Goal: Information Seeking & Learning: Learn about a topic

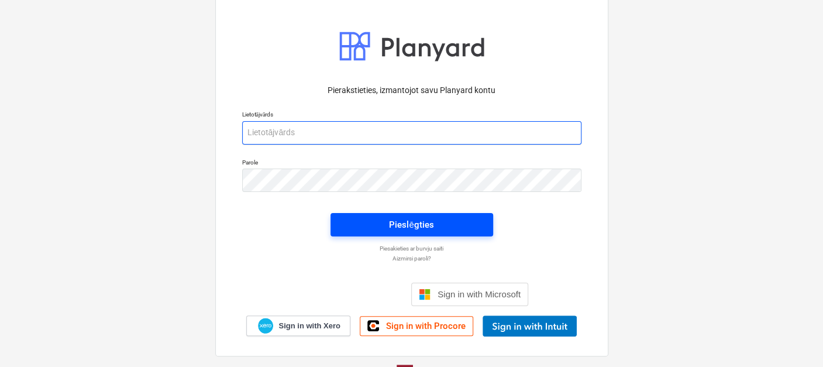
type input "[EMAIL_ADDRESS][DOMAIN_NAME]"
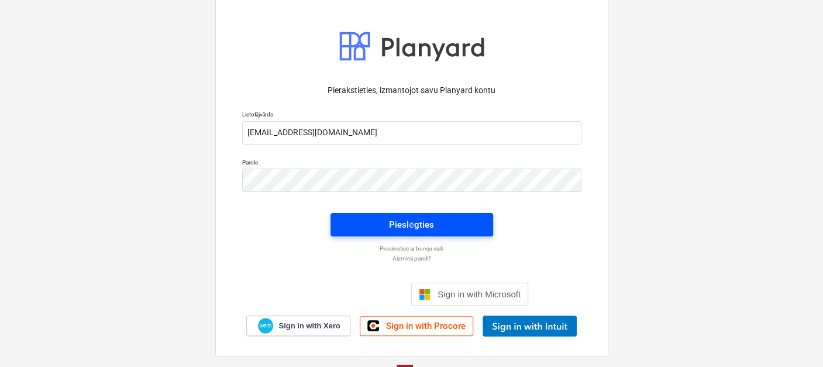
click at [391, 231] on div "Pieslēgties" at bounding box center [411, 224] width 44 height 15
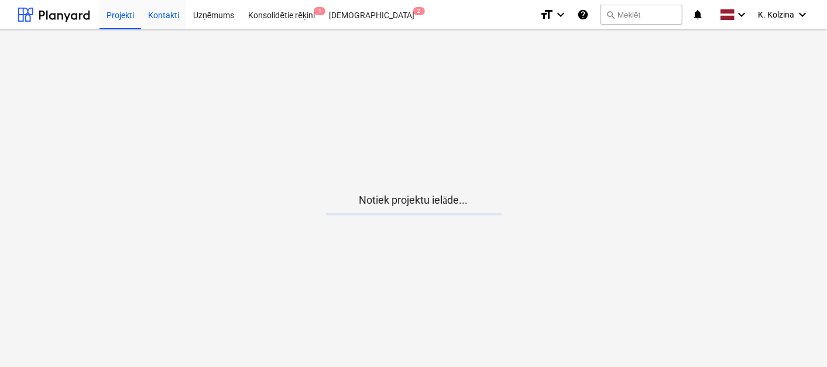
click at [163, 16] on div "Kontakti" at bounding box center [163, 14] width 45 height 30
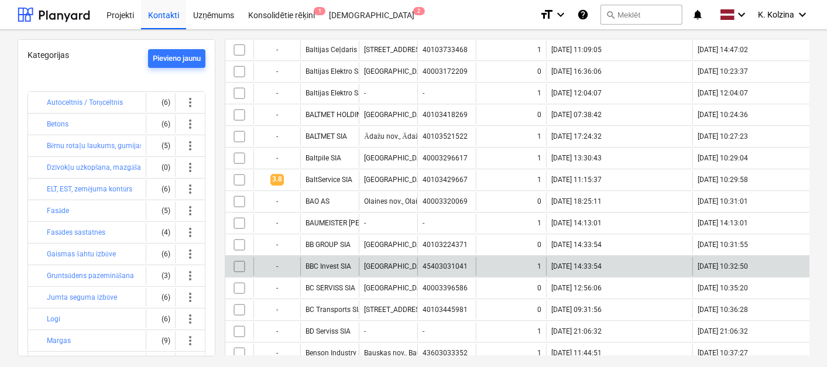
scroll to position [2063, 0]
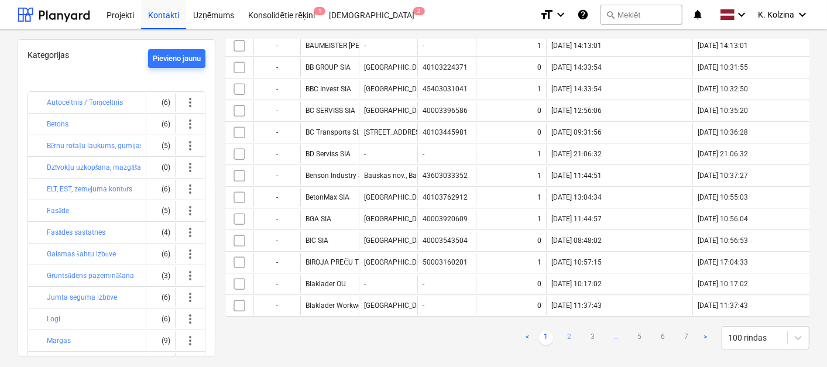
click at [567, 331] on link "2" at bounding box center [569, 338] width 14 height 14
checkbox input "false"
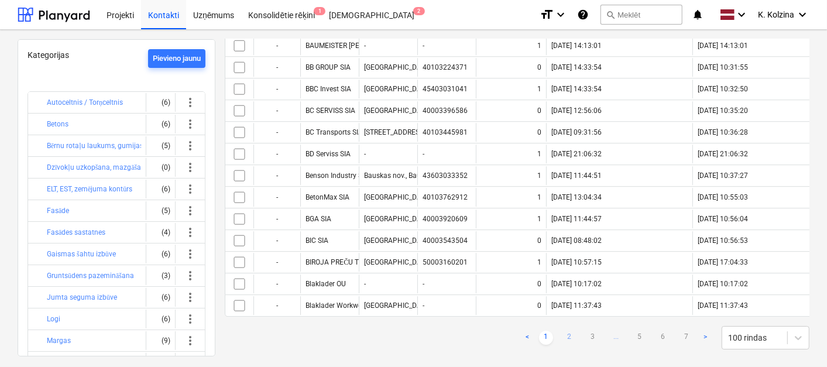
checkbox input "false"
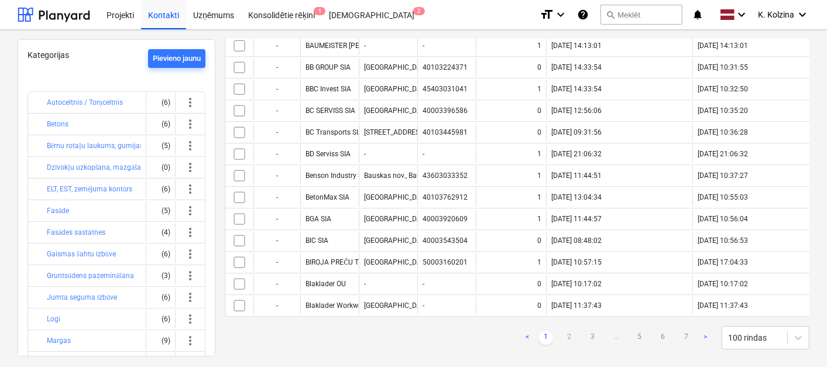
checkbox input "false"
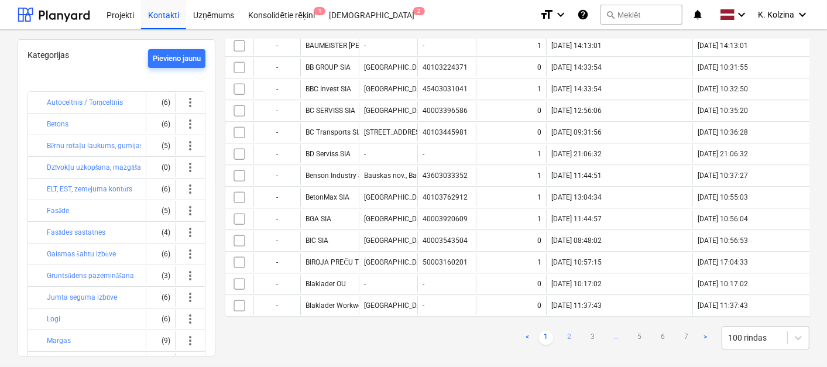
checkbox input "false"
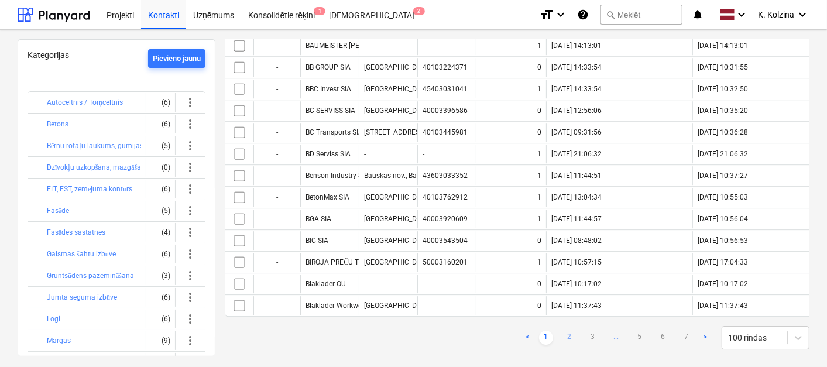
checkbox input "false"
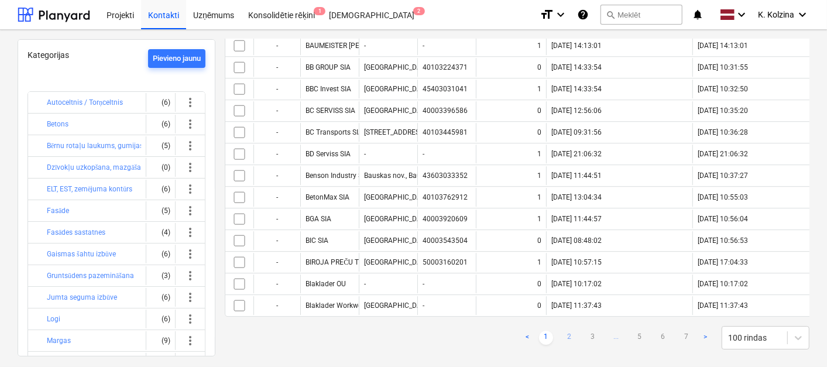
checkbox input "false"
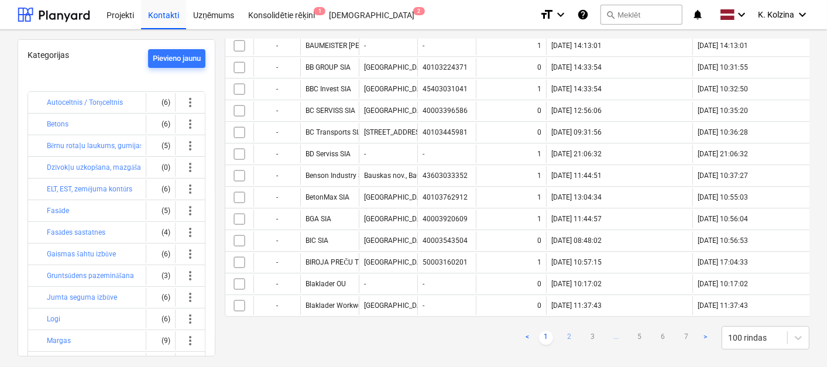
checkbox input "false"
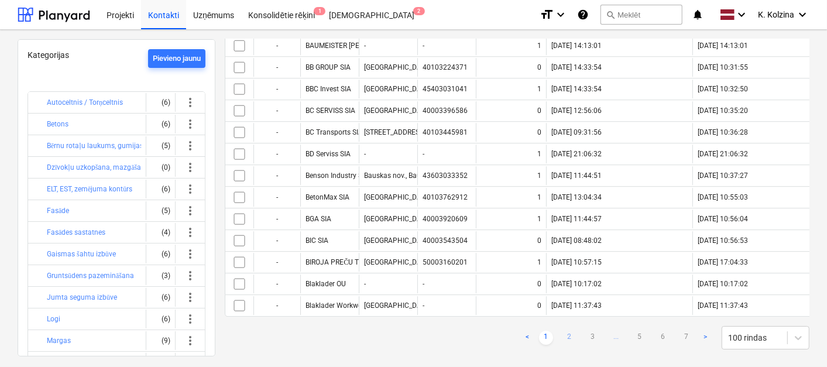
checkbox input "false"
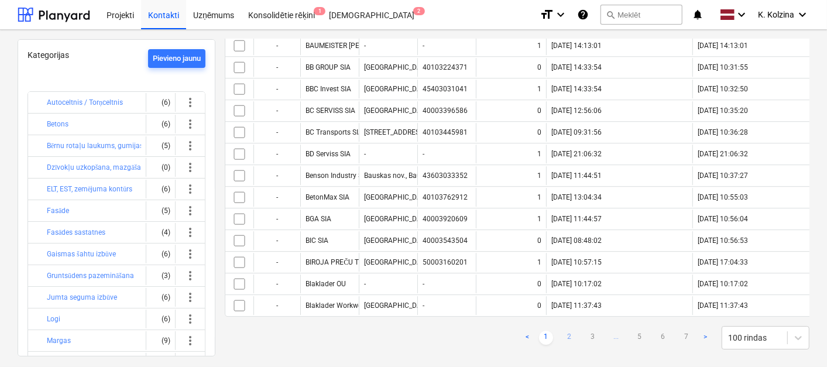
checkbox input "false"
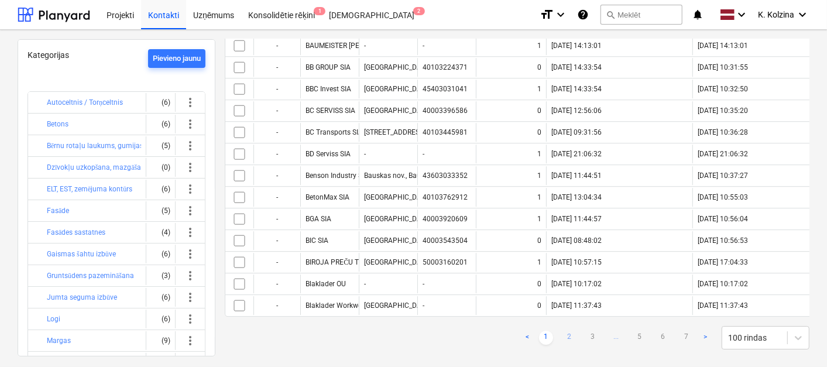
checkbox input "false"
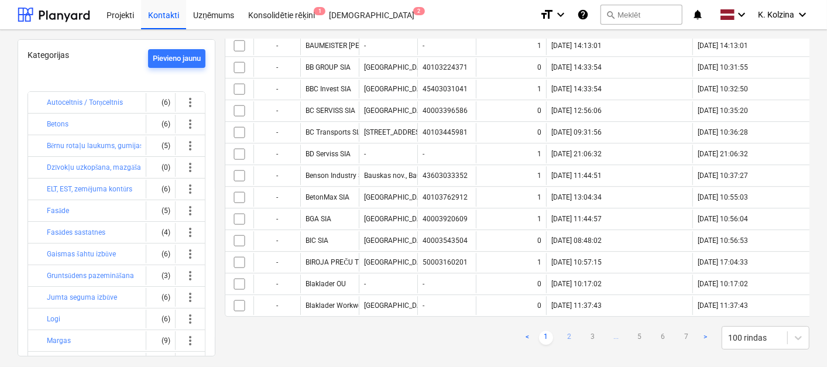
checkbox input "false"
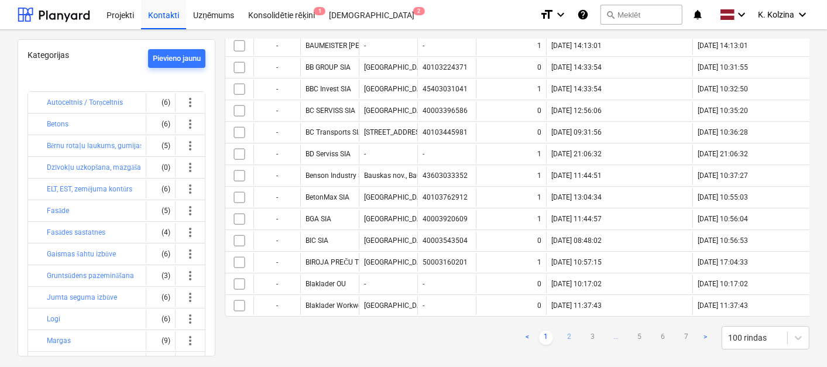
checkbox input "false"
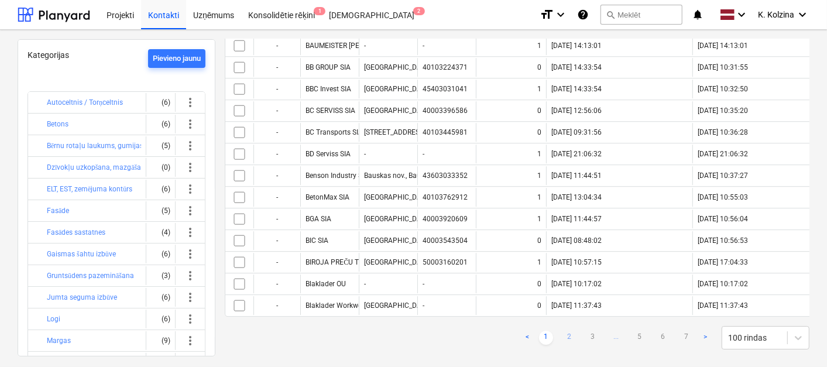
checkbox input "false"
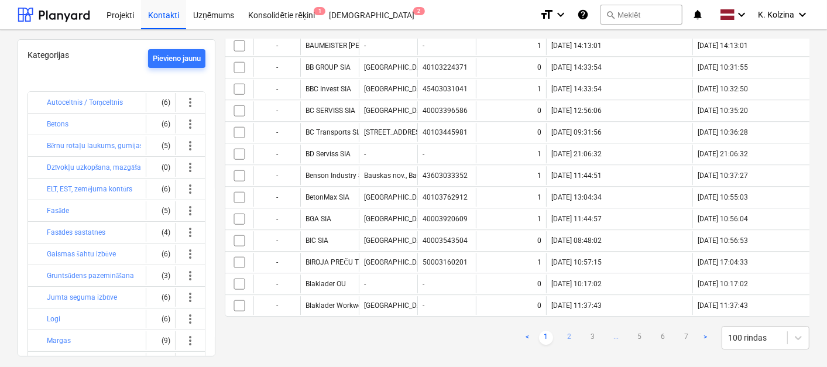
checkbox input "false"
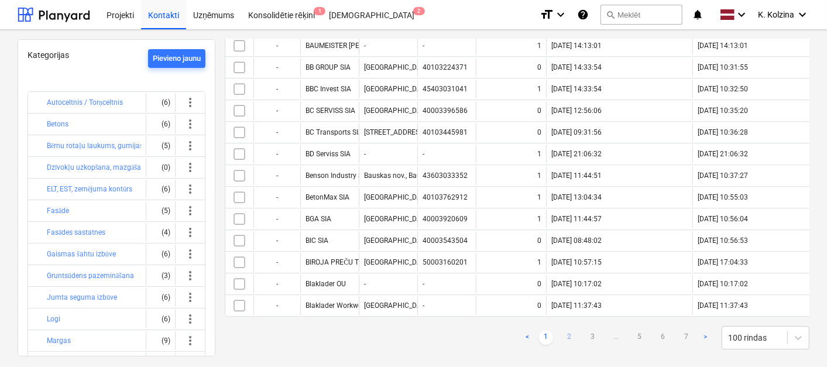
checkbox input "false"
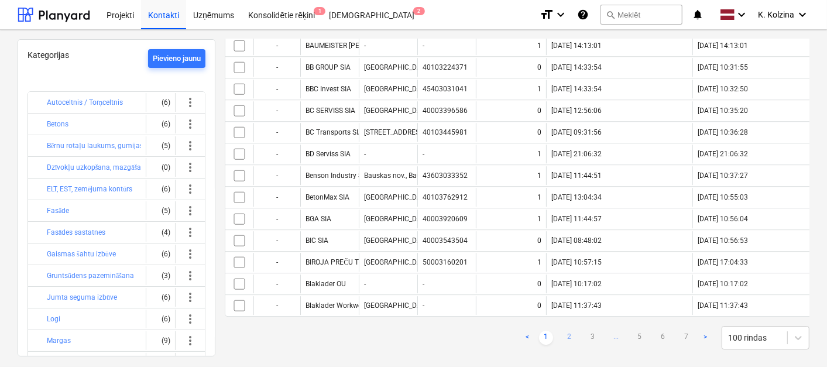
checkbox input "false"
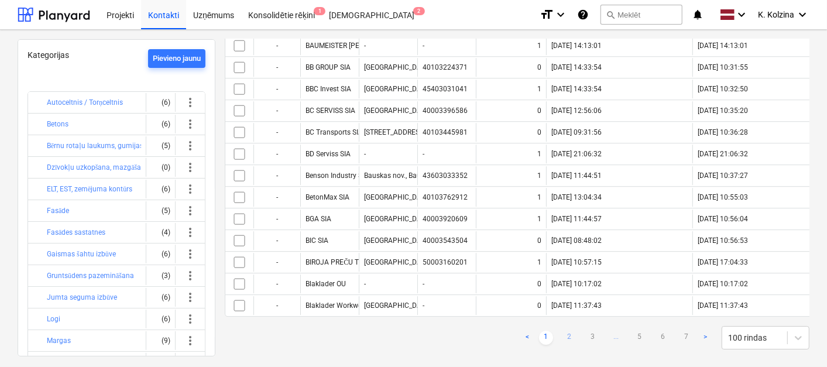
checkbox input "false"
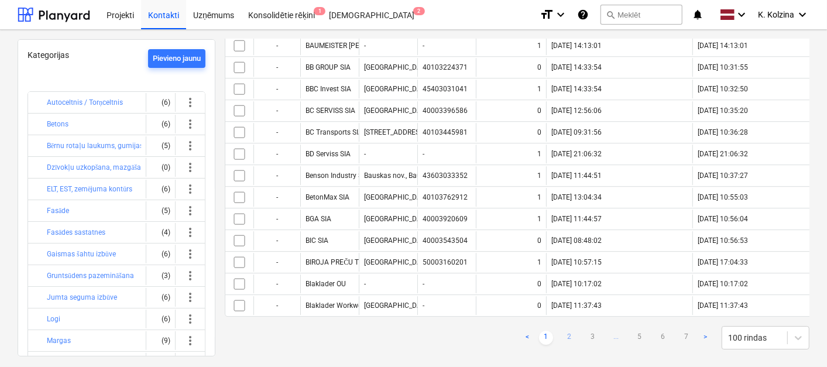
checkbox input "false"
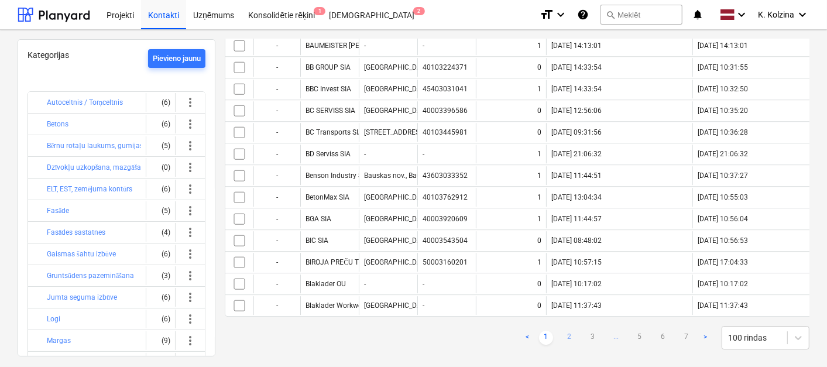
checkbox input "false"
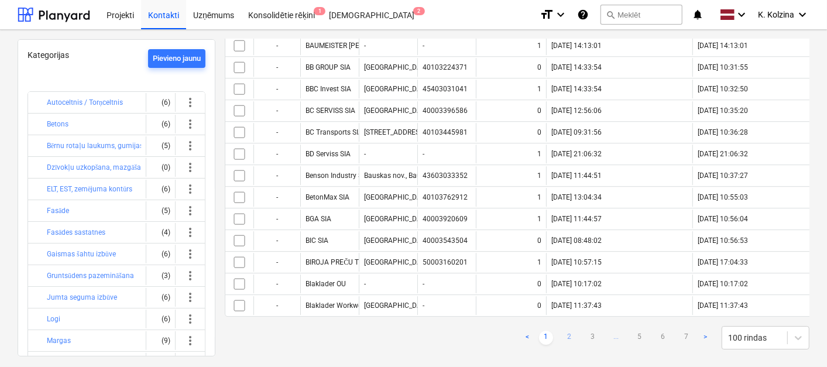
checkbox input "false"
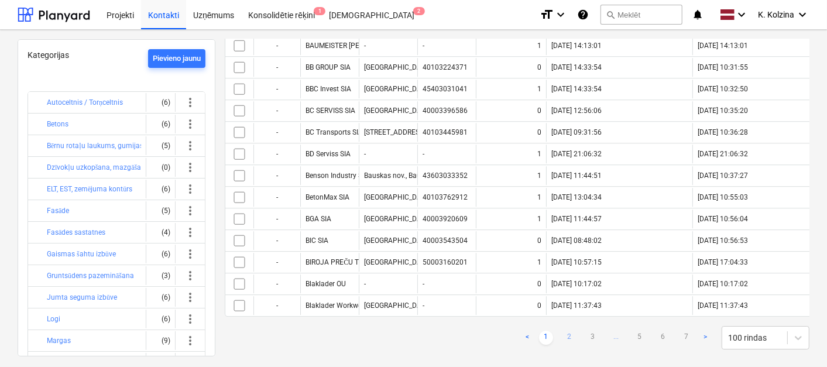
checkbox input "false"
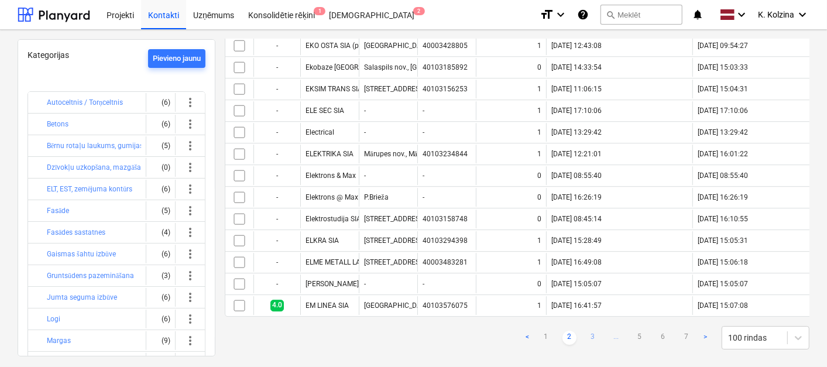
click at [595, 331] on link "3" at bounding box center [593, 338] width 14 height 14
checkbox input "false"
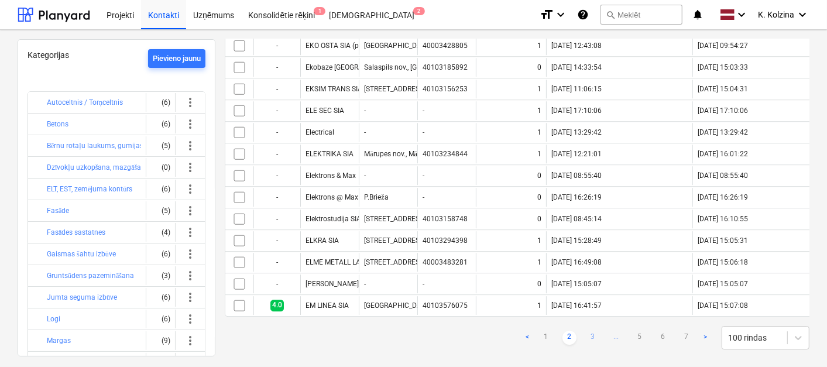
checkbox input "false"
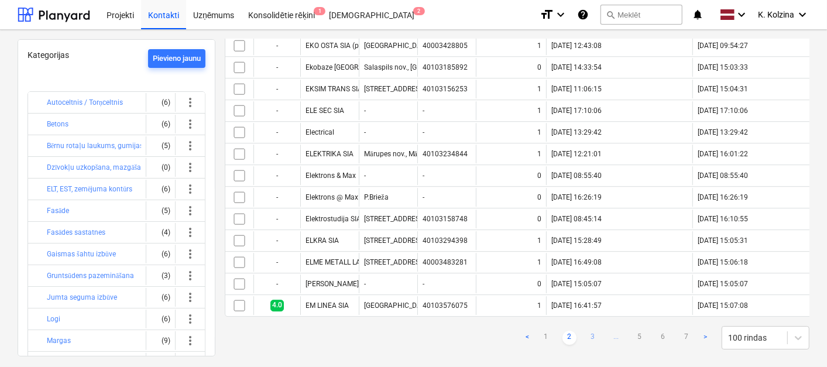
checkbox input "false"
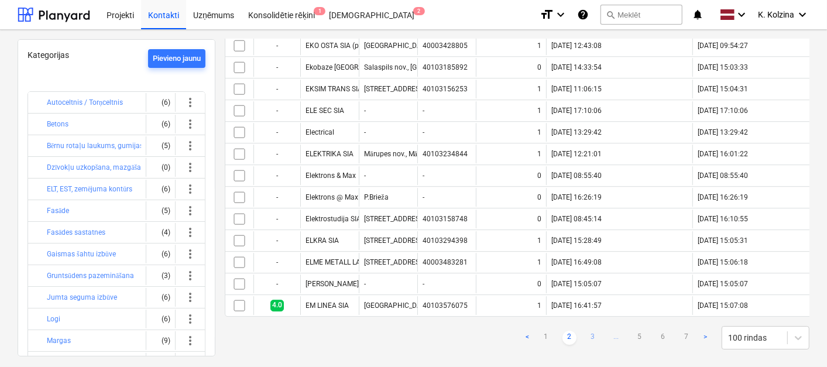
checkbox input "false"
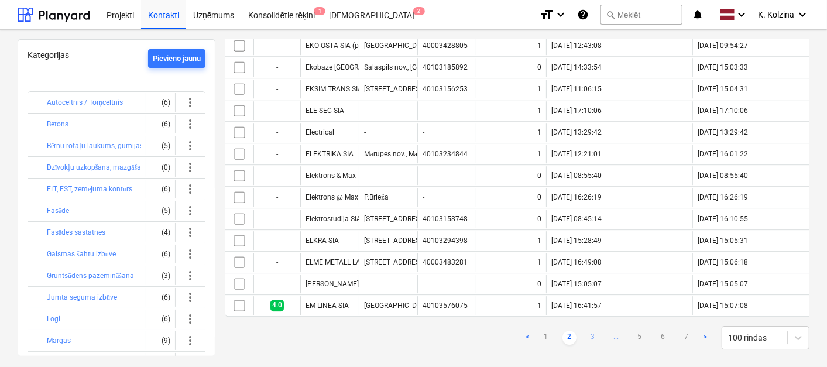
checkbox input "false"
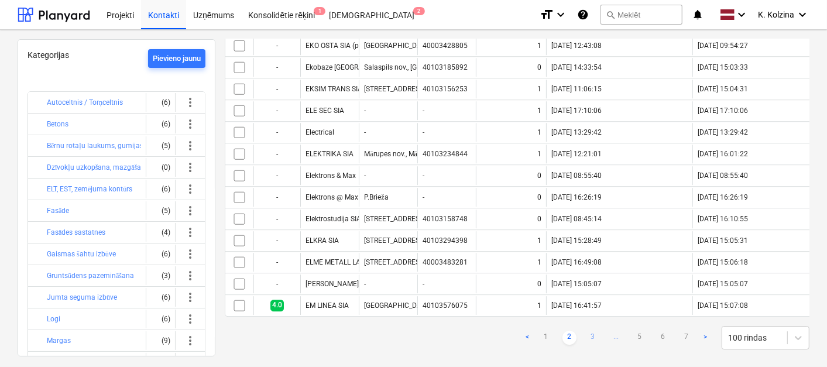
checkbox input "false"
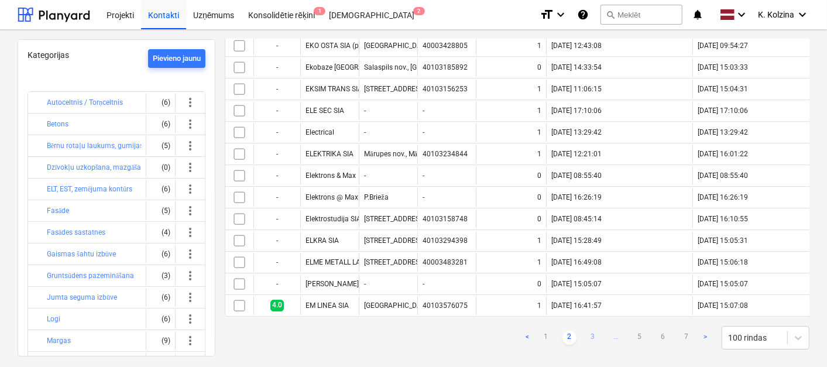
checkbox input "false"
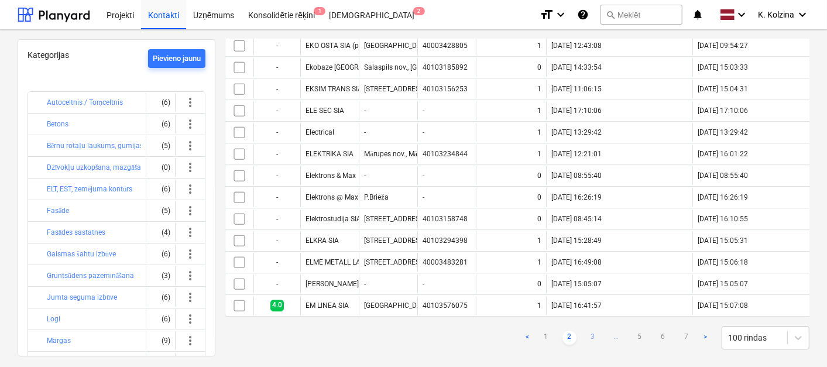
checkbox input "false"
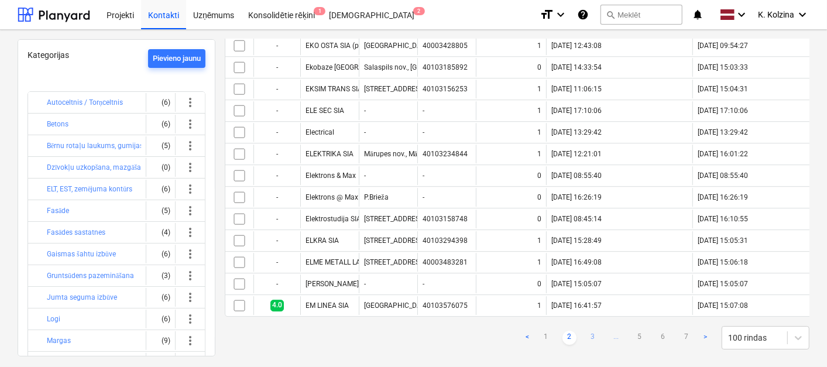
checkbox input "false"
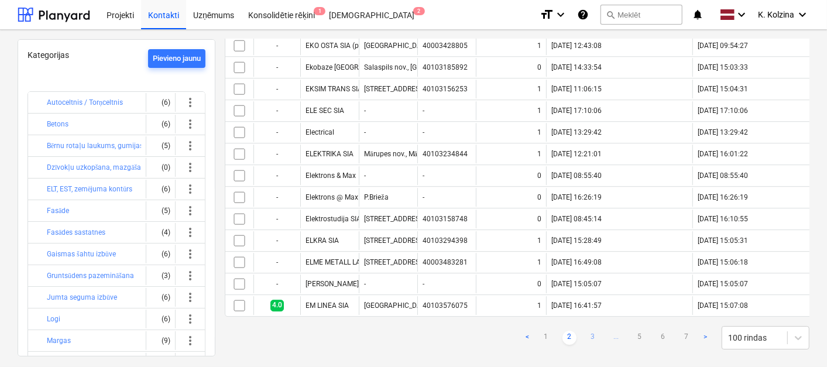
checkbox input "false"
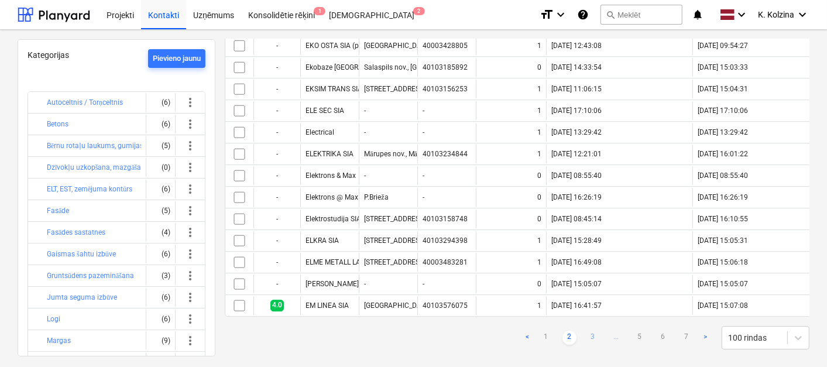
checkbox input "false"
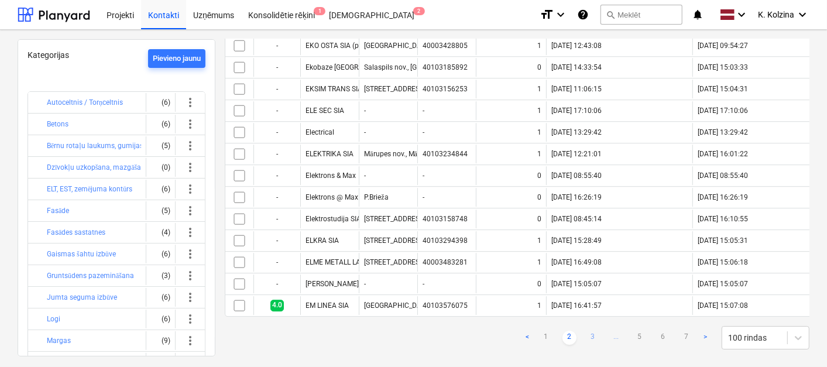
checkbox input "false"
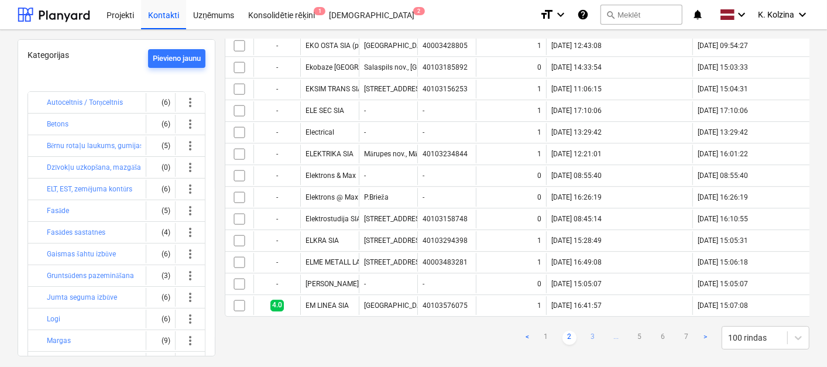
checkbox input "false"
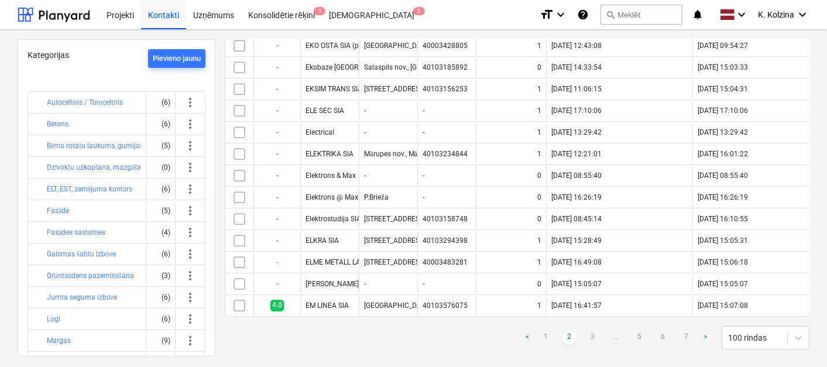
checkbox input "false"
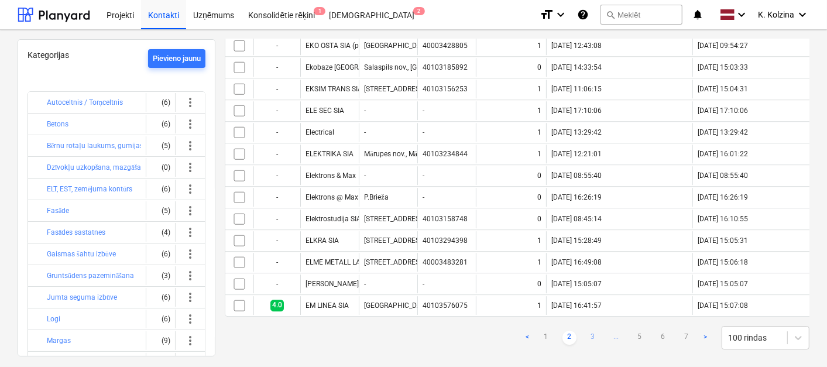
checkbox input "false"
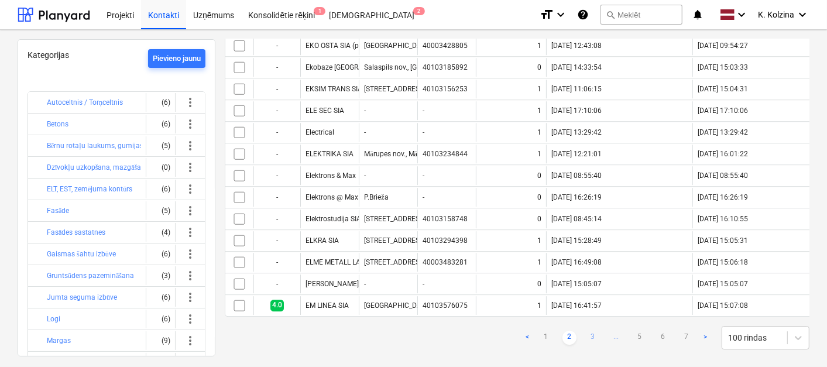
checkbox input "false"
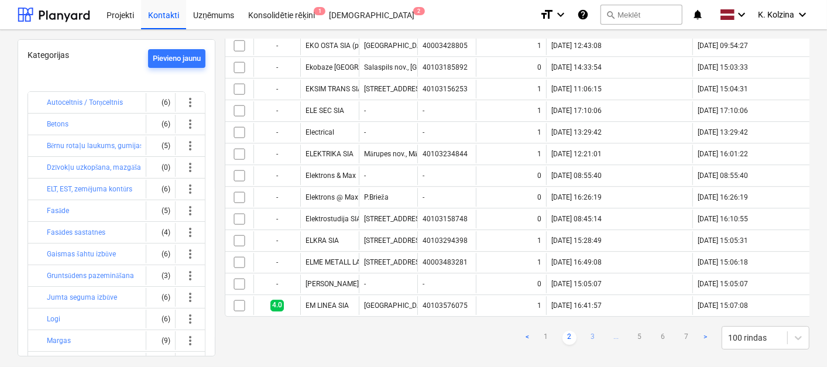
checkbox input "false"
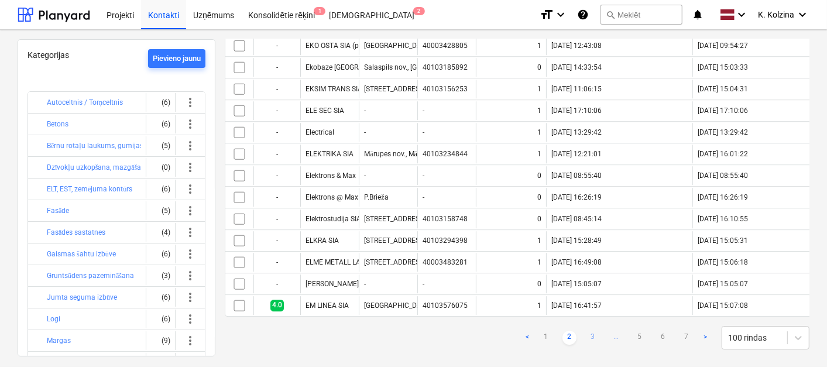
checkbox input "false"
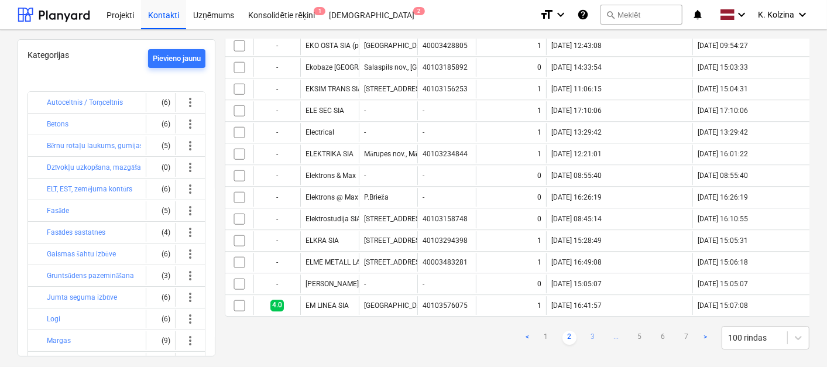
checkbox input "false"
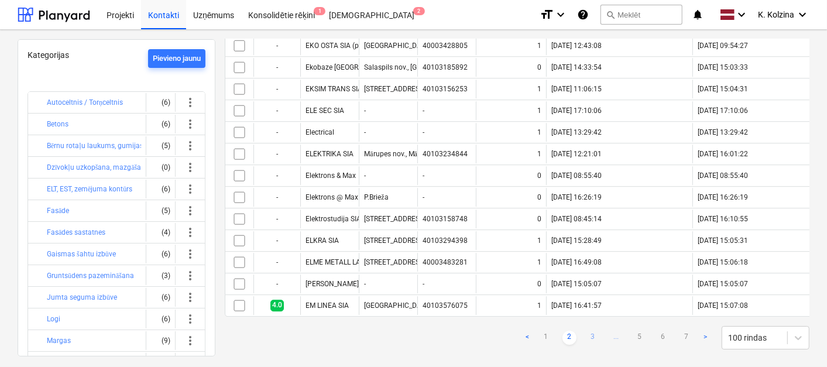
checkbox input "false"
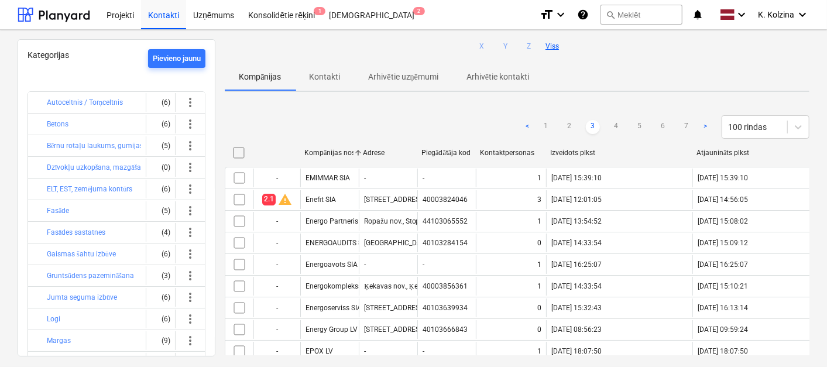
scroll to position [0, 0]
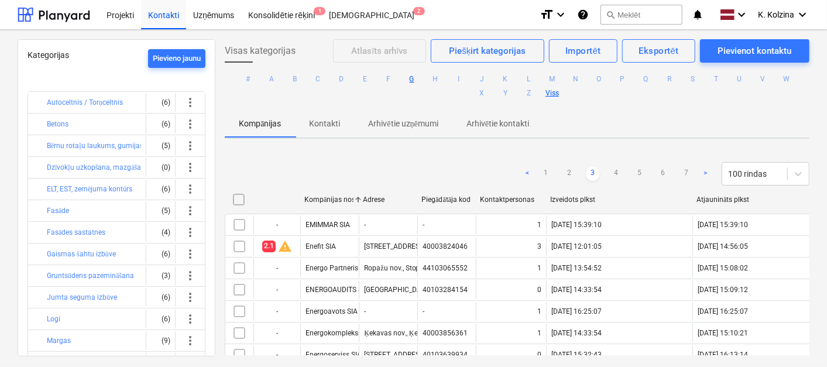
click at [411, 77] on button "G" at bounding box center [412, 79] width 14 height 14
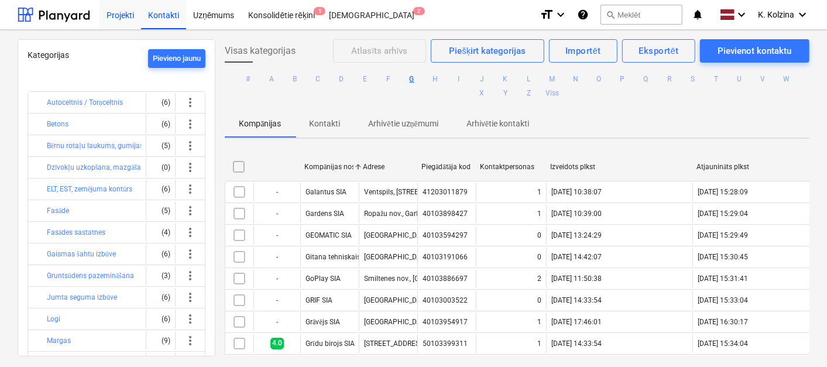
click at [118, 12] on div "Projekti" at bounding box center [120, 14] width 42 height 30
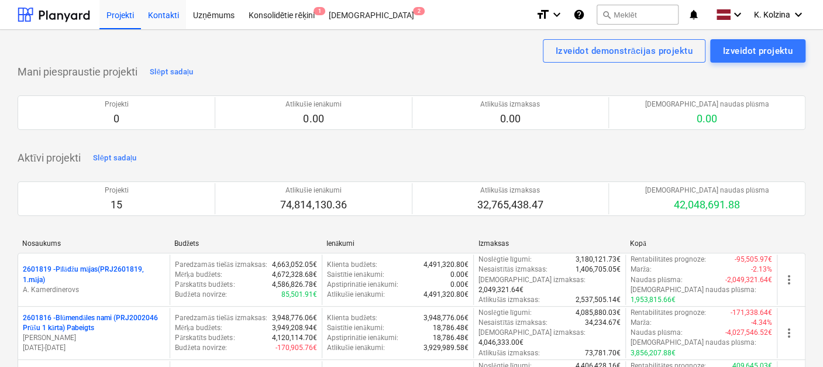
click at [145, 12] on div "Kontakti" at bounding box center [163, 14] width 45 height 30
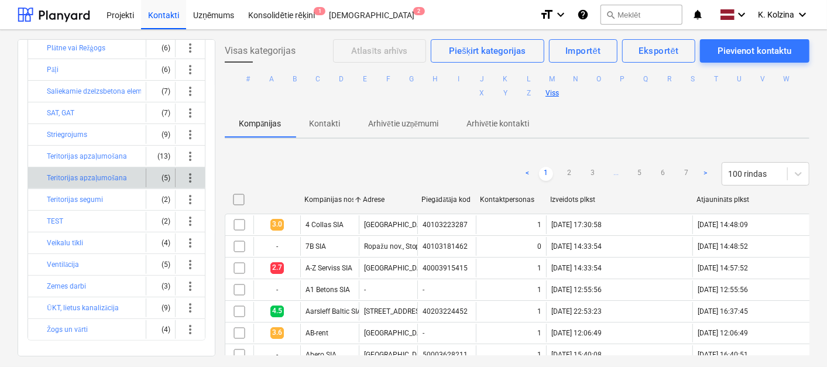
scroll to position [404, 0]
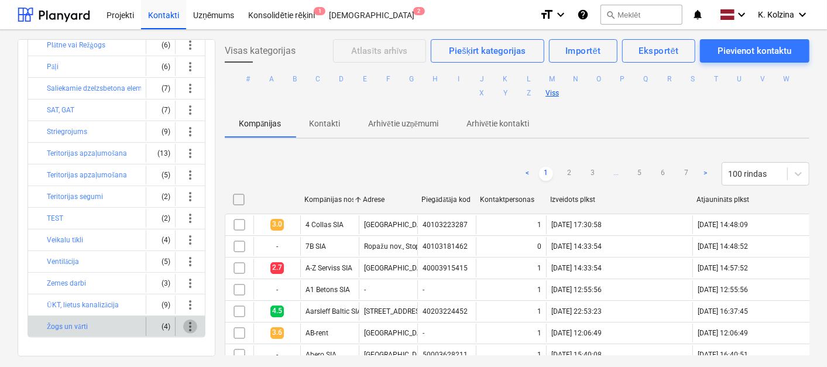
click at [186, 320] on span "more_vert" at bounding box center [190, 327] width 14 height 14
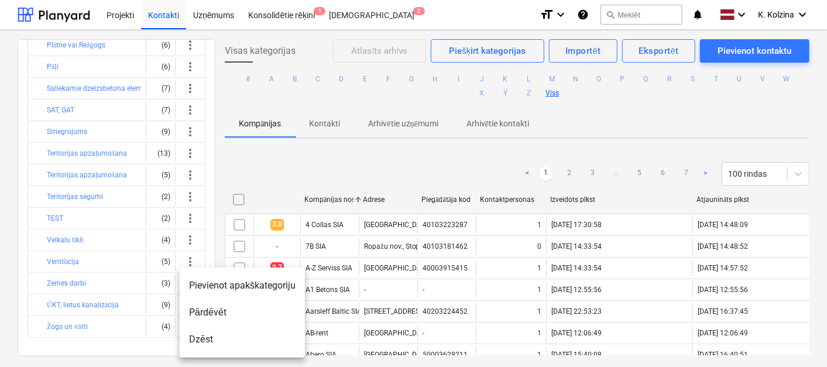
click at [256, 176] on div at bounding box center [413, 183] width 827 height 367
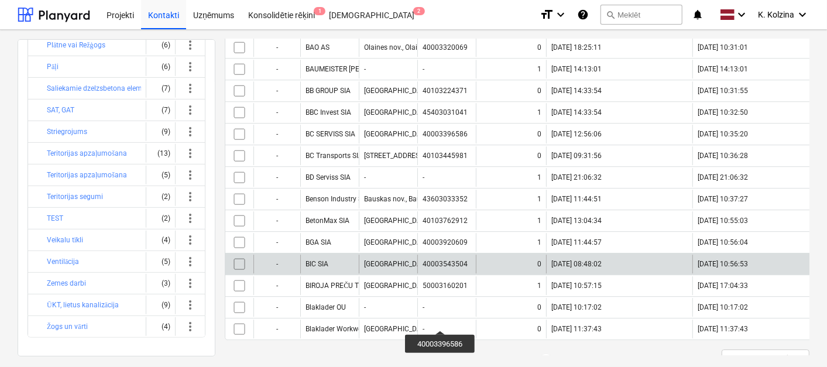
scroll to position [2063, 0]
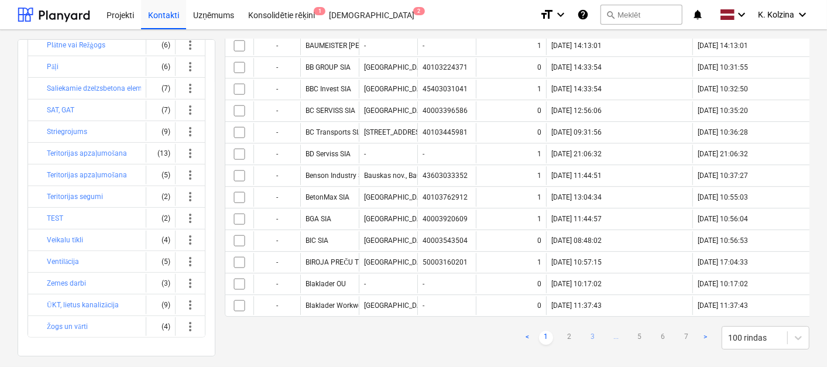
click at [590, 331] on link "3" at bounding box center [593, 338] width 14 height 14
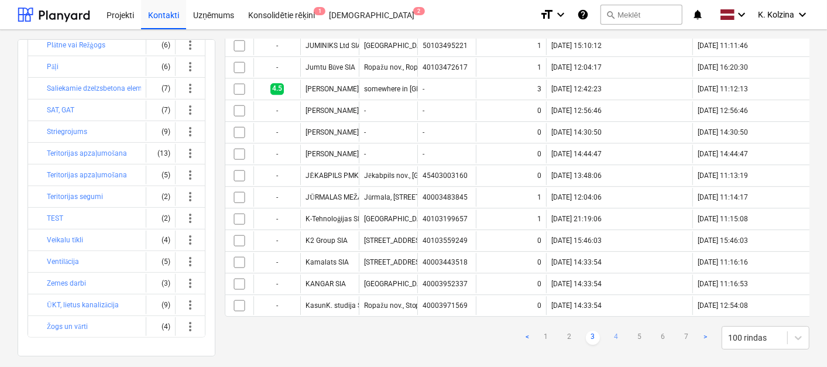
click at [613, 331] on link "4" at bounding box center [616, 338] width 14 height 14
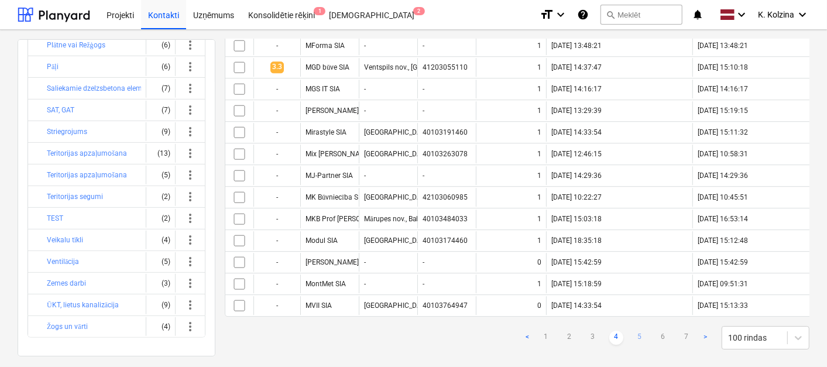
click at [633, 331] on link "5" at bounding box center [640, 338] width 14 height 14
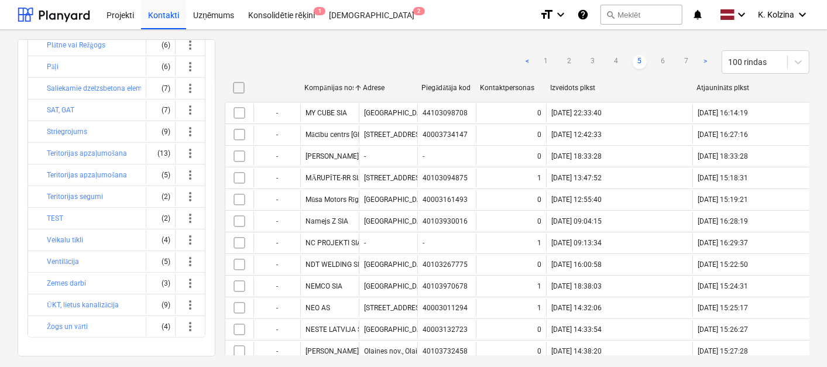
scroll to position [0, 0]
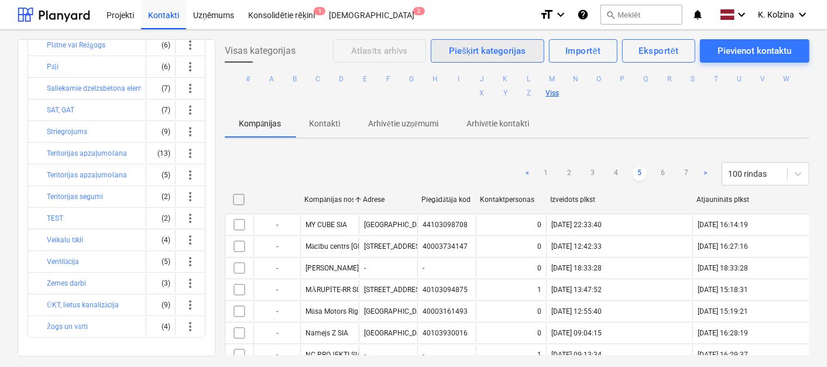
click at [493, 48] on div "Piešķirt kategorijas" at bounding box center [487, 50] width 77 height 15
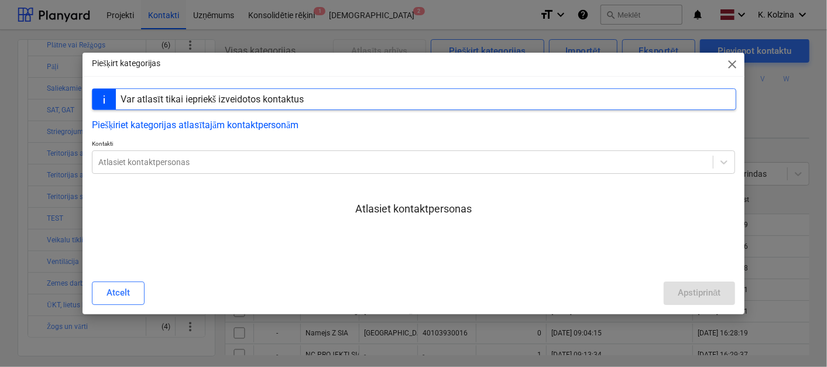
drag, startPoint x: 731, startPoint y: 62, endPoint x: 699, endPoint y: 150, distance: 94.1
click at [730, 63] on span "close" at bounding box center [733, 64] width 14 height 14
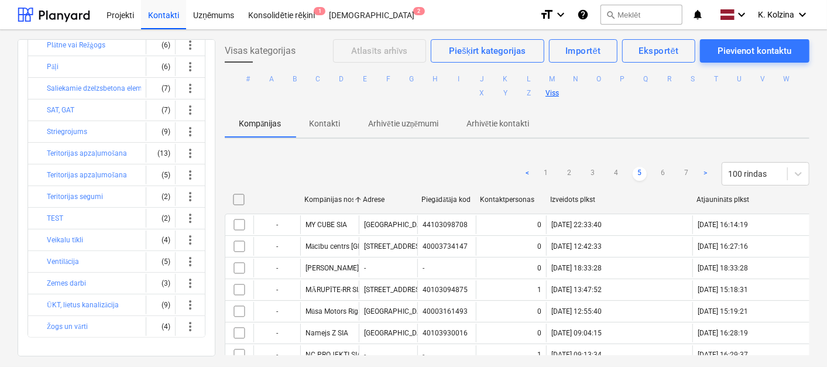
click at [236, 195] on input "checkbox" at bounding box center [238, 199] width 19 height 19
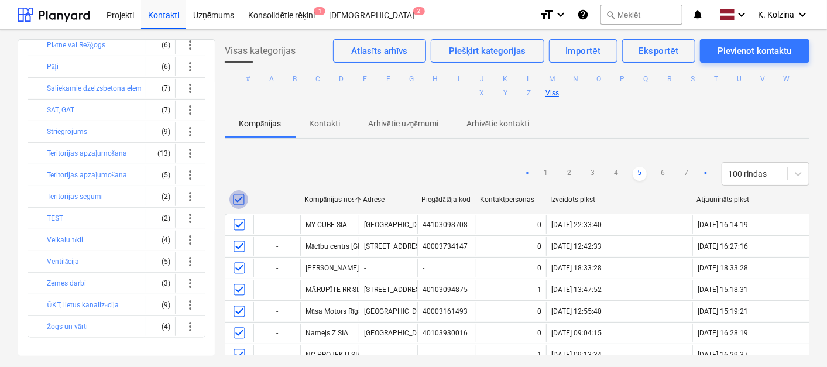
click at [234, 198] on input "checkbox" at bounding box center [238, 199] width 19 height 19
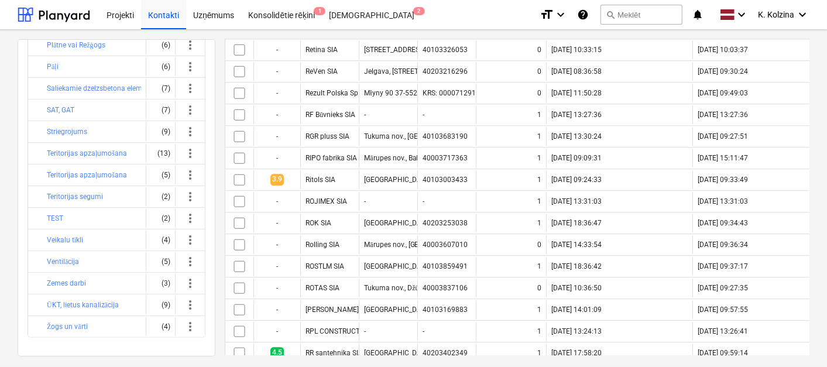
scroll to position [2063, 0]
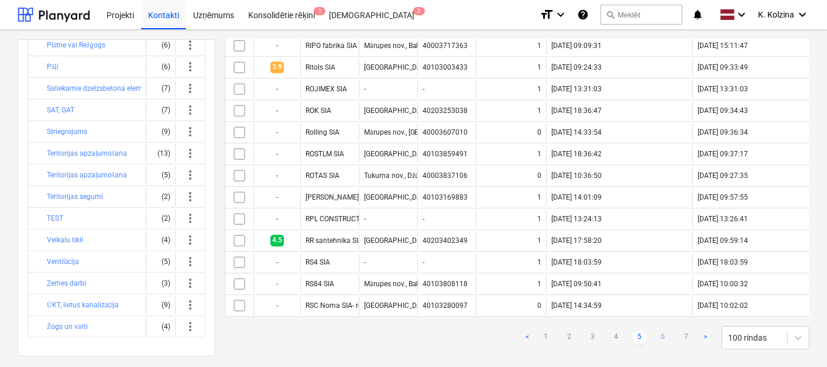
click at [662, 331] on link "6" at bounding box center [663, 338] width 14 height 14
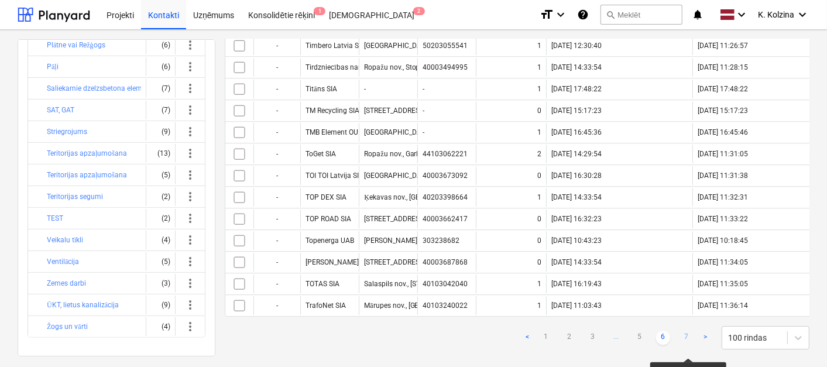
click at [680, 331] on link "7" at bounding box center [687, 338] width 14 height 14
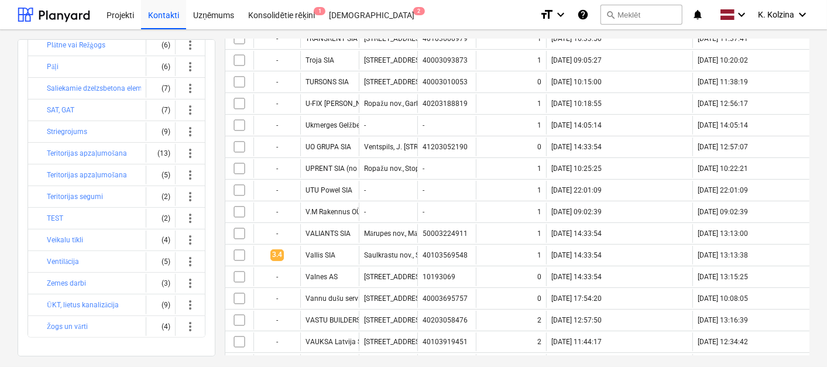
scroll to position [0, 0]
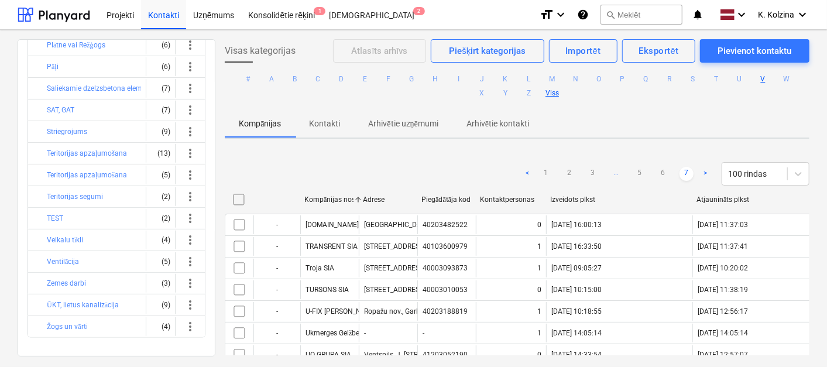
click at [762, 76] on button "V" at bounding box center [763, 79] width 14 height 14
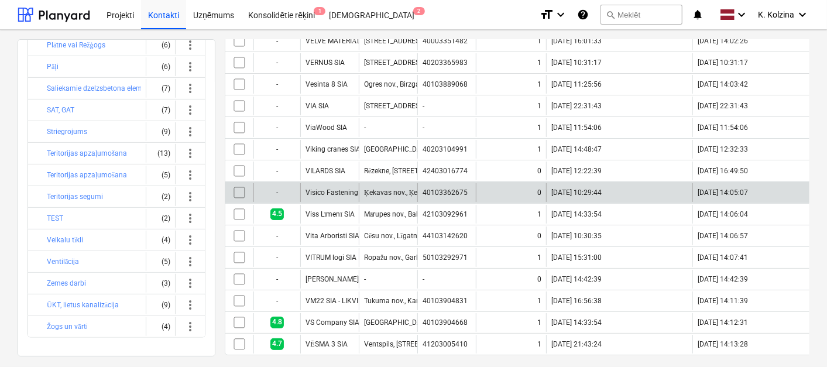
scroll to position [386, 0]
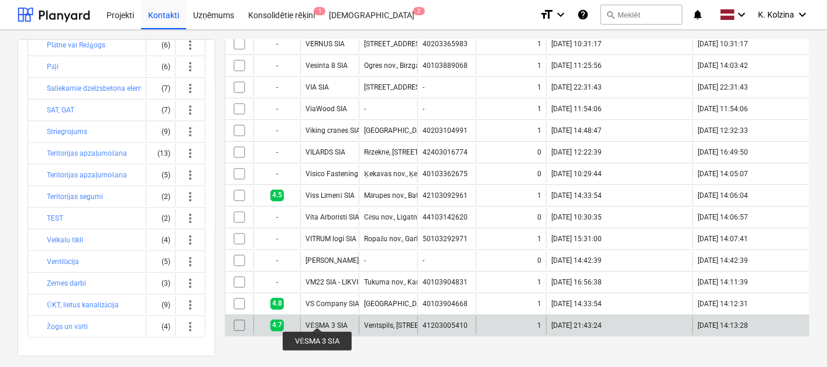
click at [317, 321] on div "VĒSMA 3 SIA" at bounding box center [327, 325] width 42 height 9
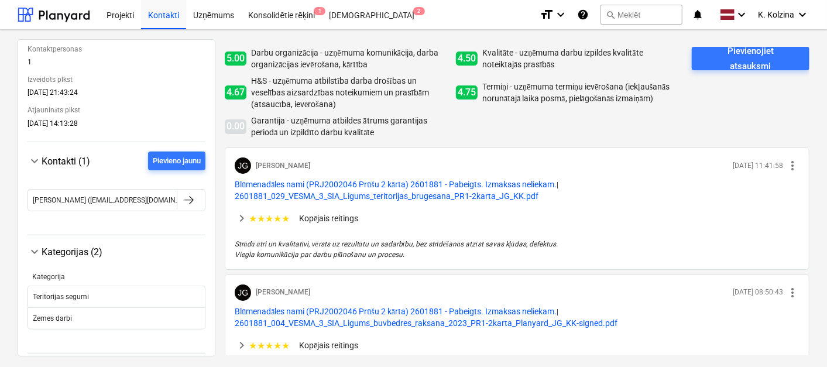
scroll to position [300, 0]
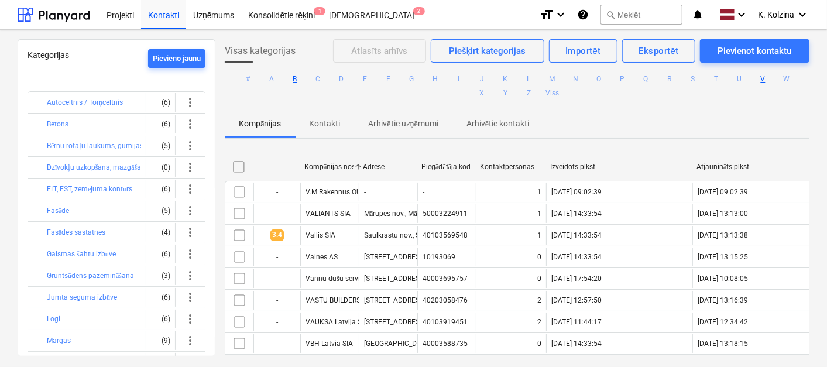
click at [290, 78] on button "B" at bounding box center [295, 79] width 14 height 14
click at [361, 78] on button "E" at bounding box center [365, 79] width 14 height 14
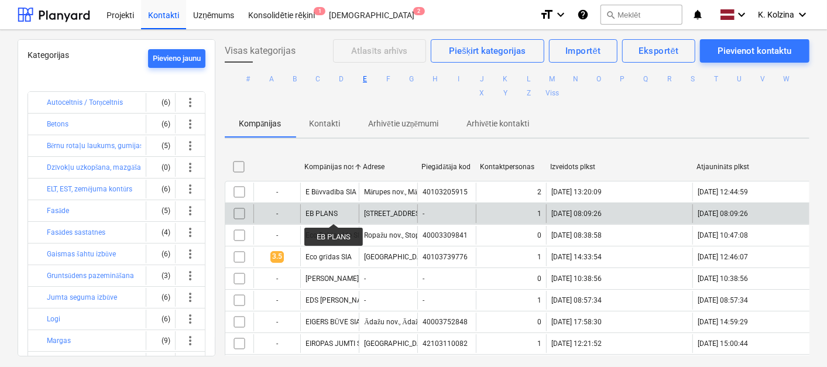
click at [334, 213] on div "EB PLANS" at bounding box center [322, 214] width 32 height 8
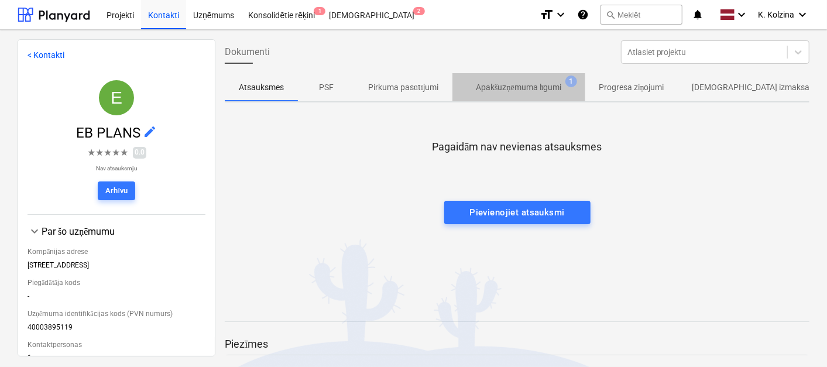
click at [498, 86] on p "Apakšuzņēmuma līgumi" at bounding box center [519, 87] width 86 height 12
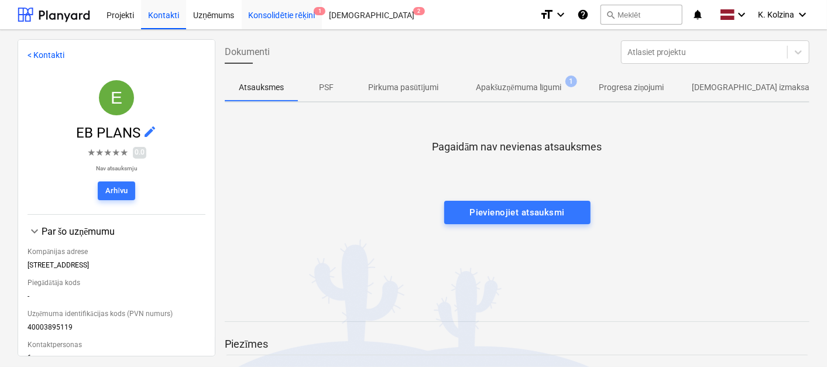
drag, startPoint x: 154, startPoint y: 16, endPoint x: 288, endPoint y: 2, distance: 134.8
click at [154, 16] on div "Kontakti" at bounding box center [163, 14] width 45 height 30
